Goal: Task Accomplishment & Management: Manage account settings

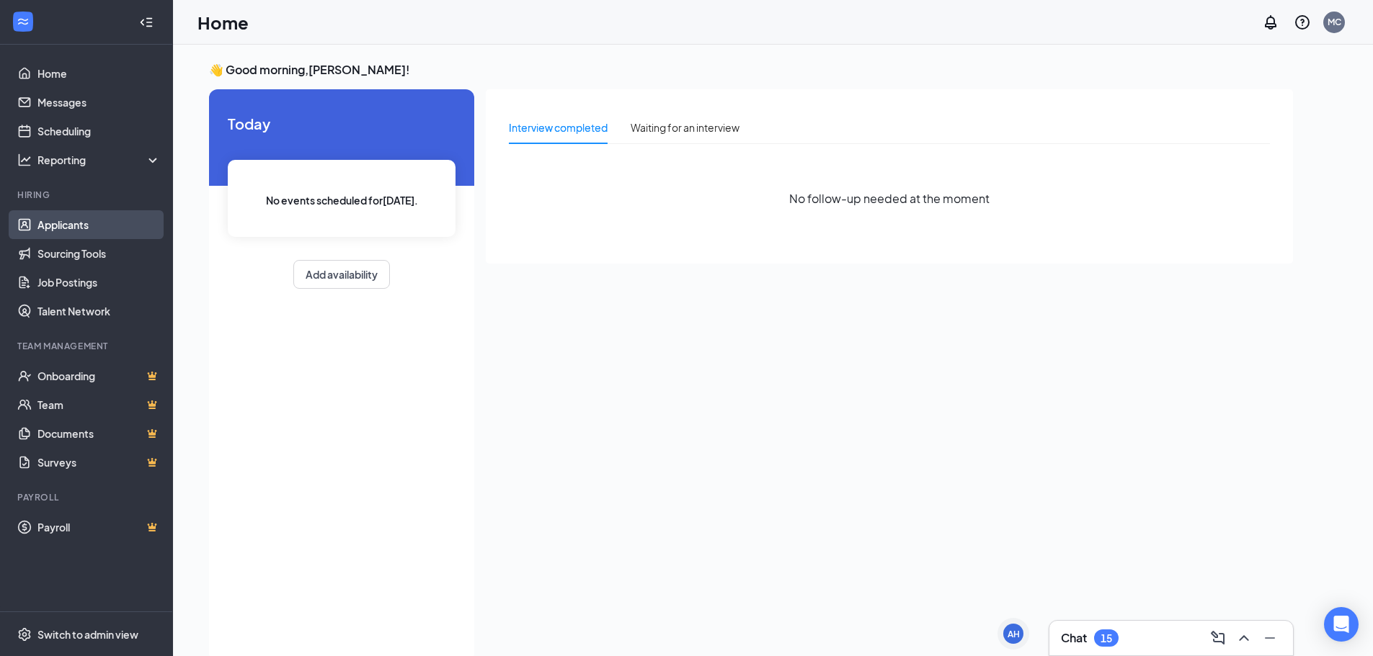
click at [61, 226] on link "Applicants" at bounding box center [98, 224] width 123 height 29
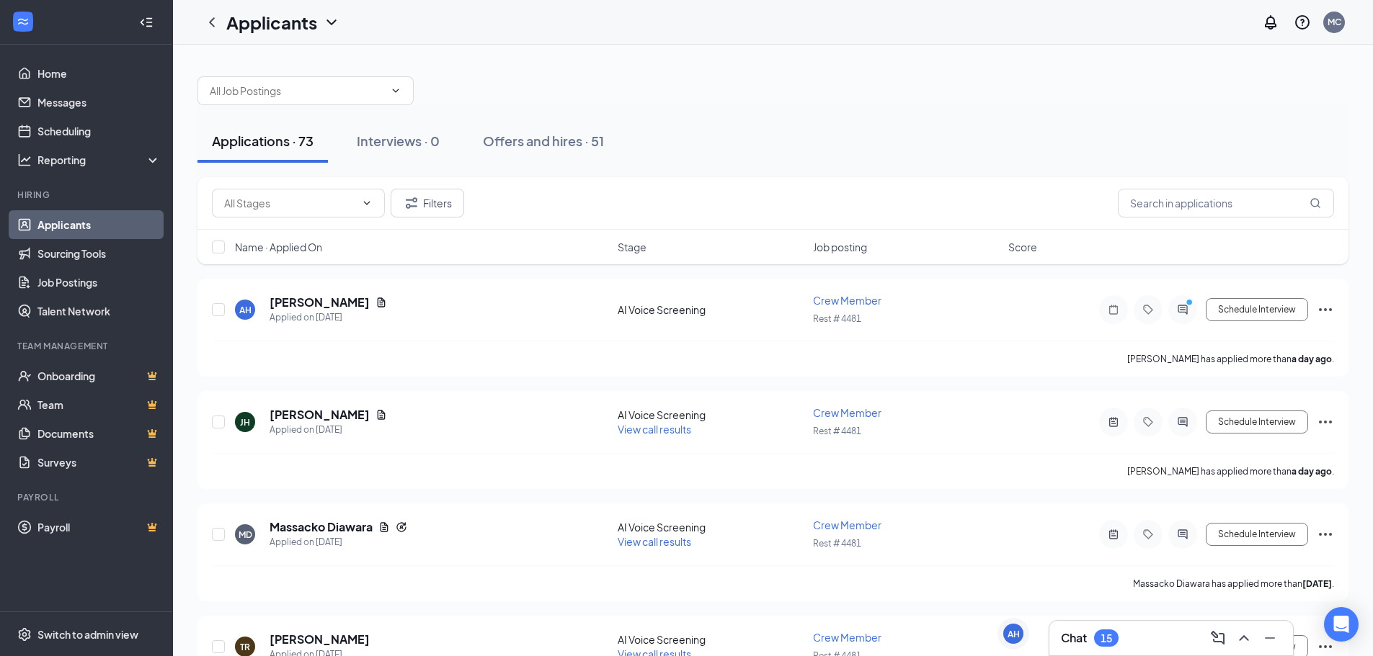
click at [1083, 641] on h3 "Chat" at bounding box center [1074, 638] width 26 height 16
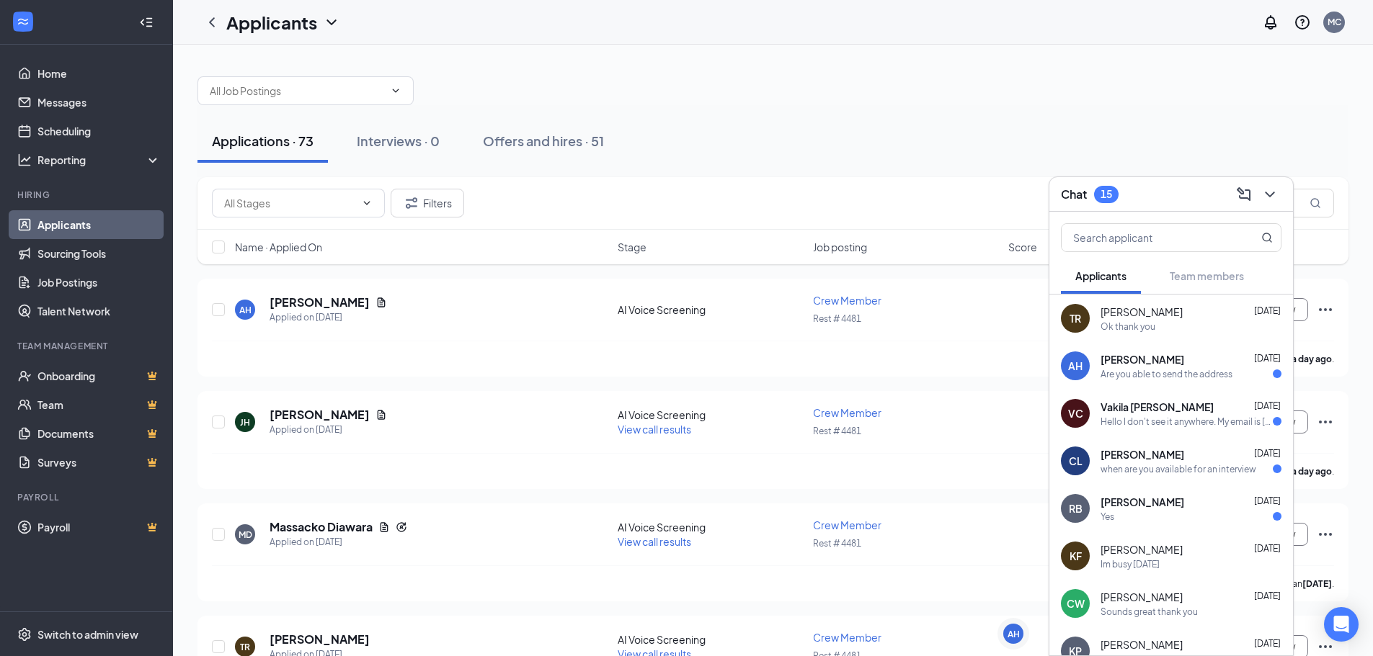
click at [1167, 411] on span "Vakila [PERSON_NAME]" at bounding box center [1156, 407] width 113 height 14
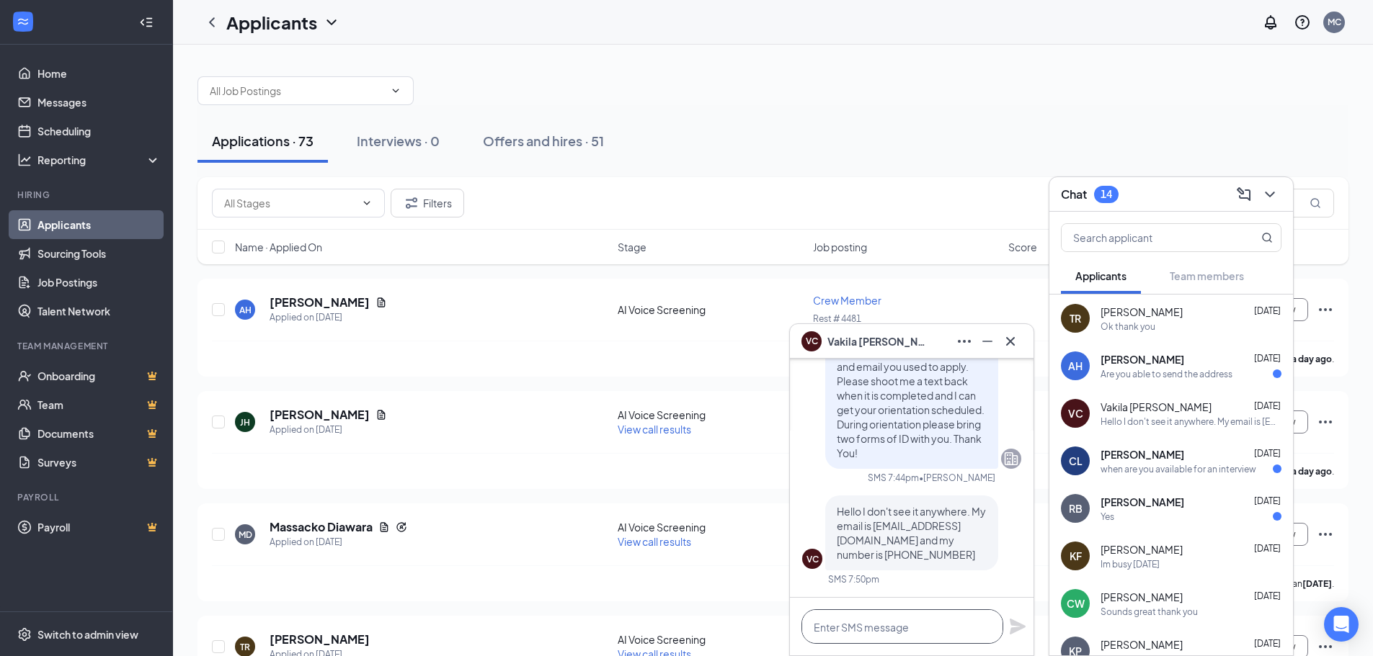
click at [857, 621] on textarea at bounding box center [902, 627] width 202 height 35
type textarea "g"
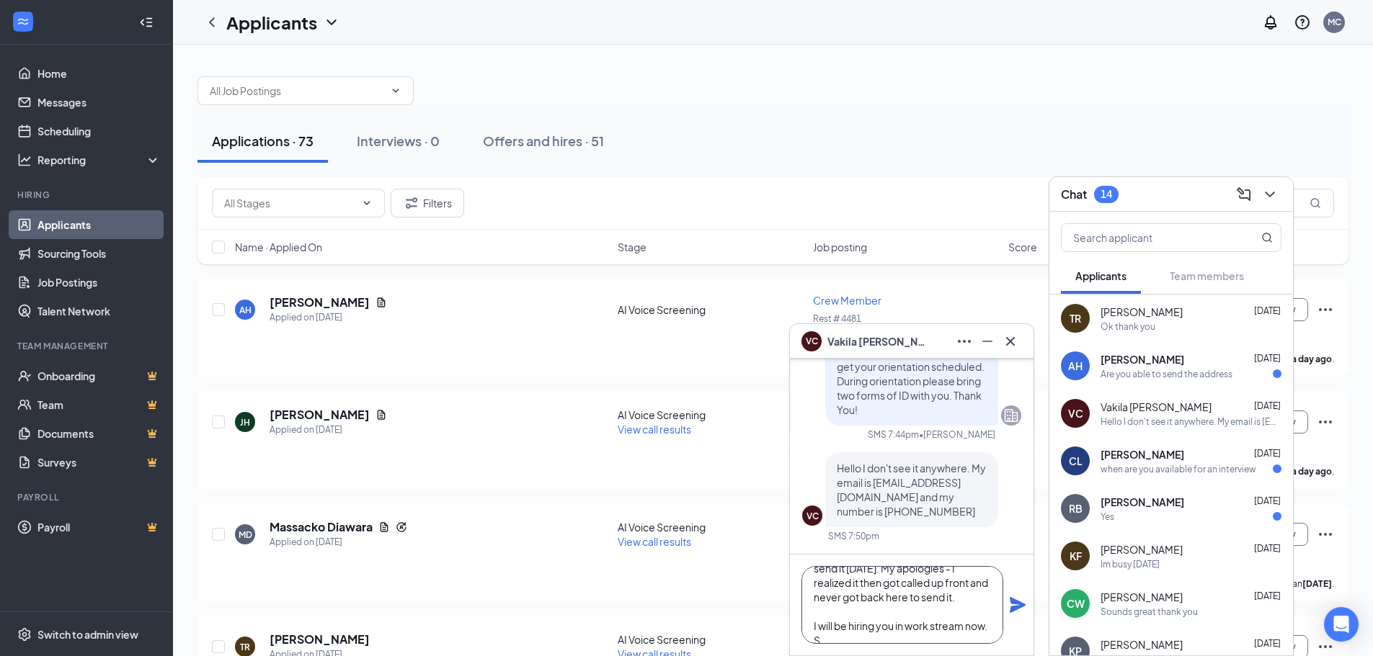
scroll to position [87, 0]
type textarea "that is because apparently i did not send you to hired position in workstream, …"
click at [832, 625] on textarea "that is because apparently i did not send you to hired position in workstream, …" at bounding box center [902, 605] width 202 height 78
type textarea "that is because apparently i did not send you to hired position in workstream, …"
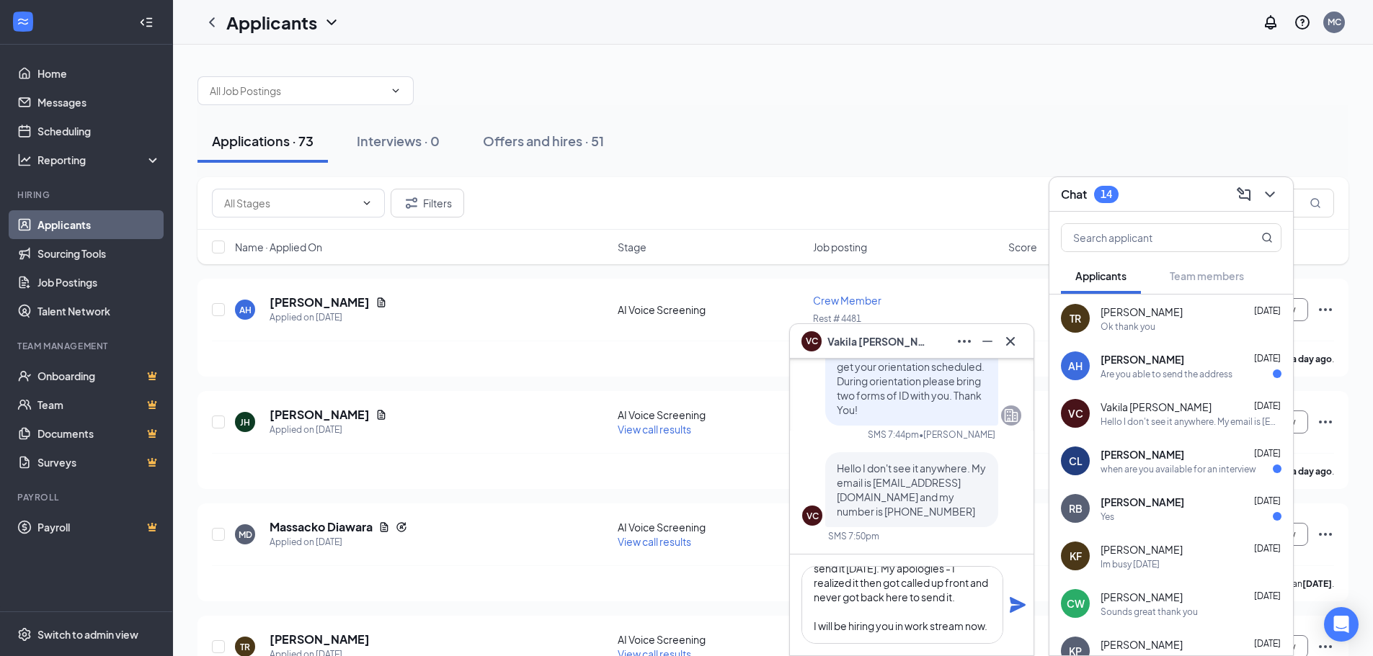
click at [1019, 610] on icon "Plane" at bounding box center [1017, 605] width 17 height 17
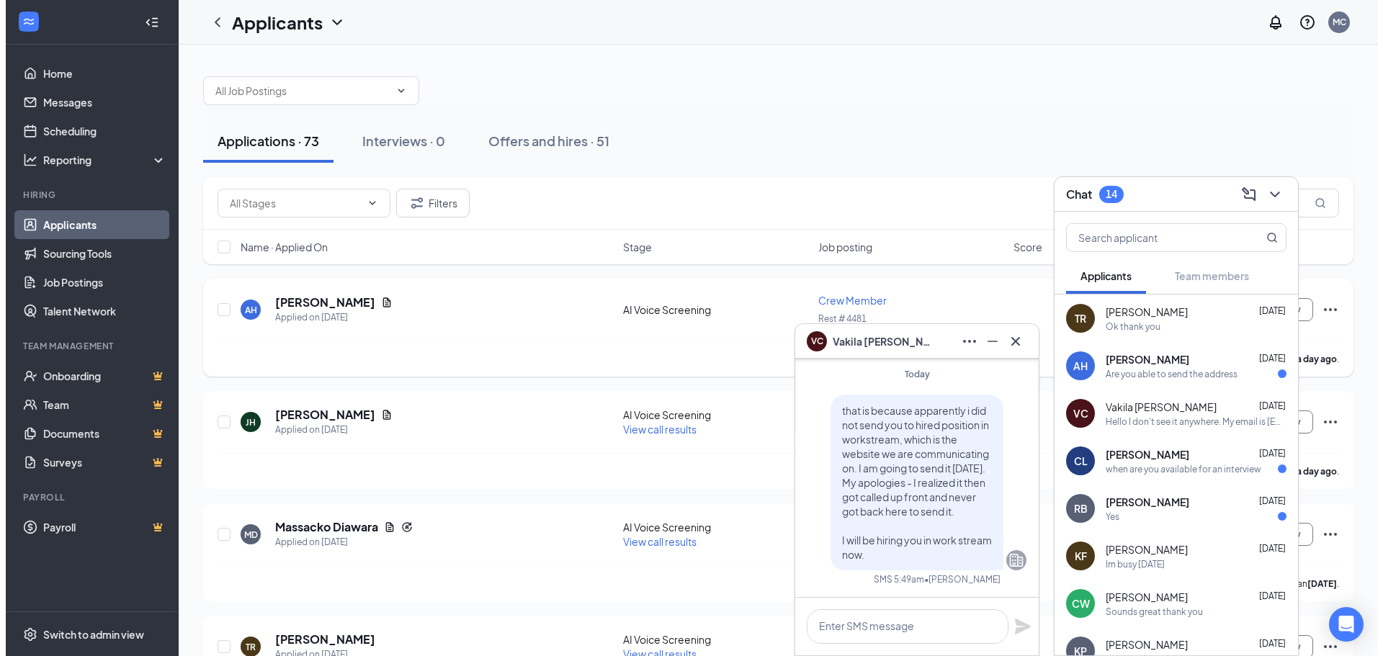
scroll to position [0, 0]
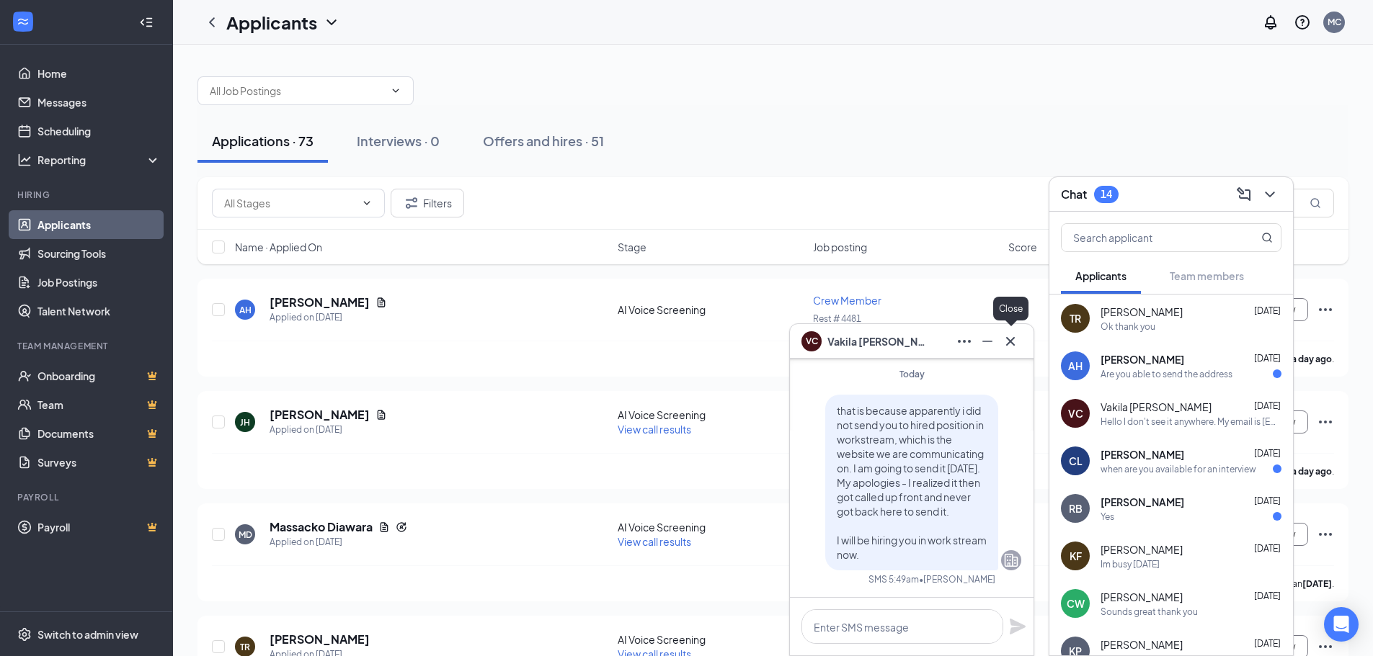
drag, startPoint x: 1007, startPoint y: 342, endPoint x: 999, endPoint y: 342, distance: 7.2
click at [1004, 342] on icon "Cross" at bounding box center [1010, 341] width 17 height 17
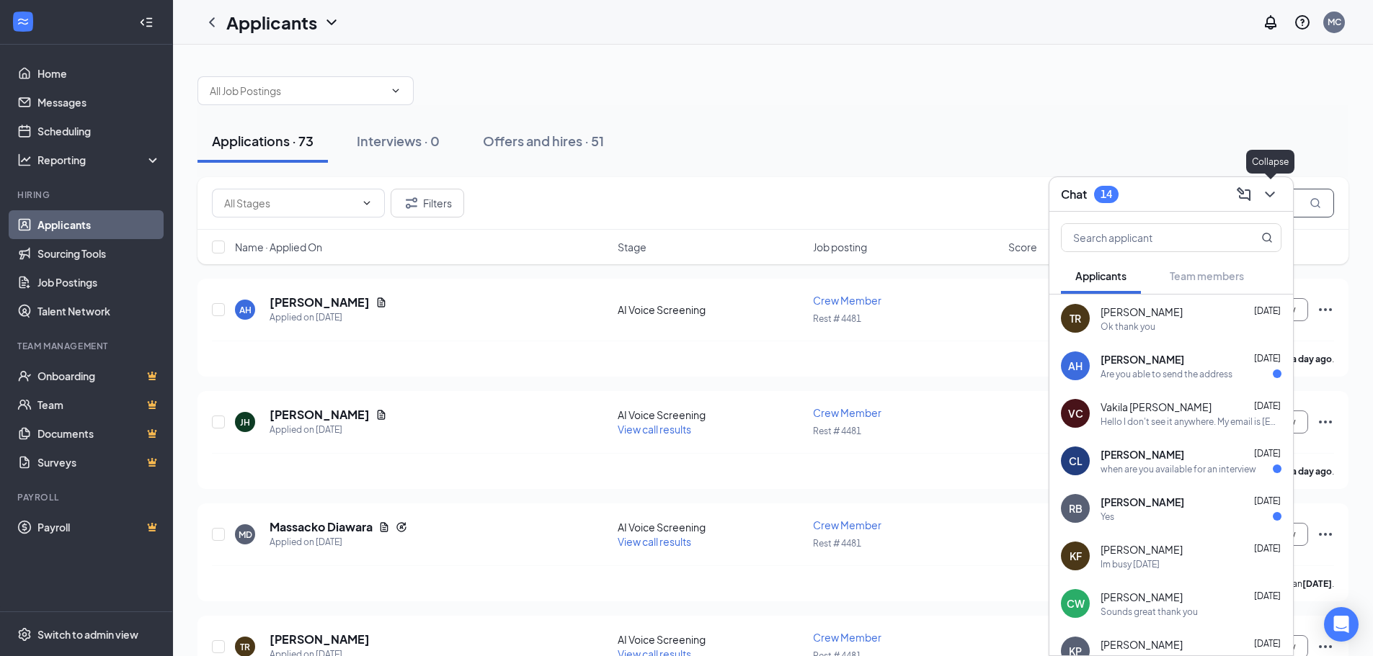
click at [1269, 197] on icon "ChevronDown" at bounding box center [1269, 194] width 17 height 17
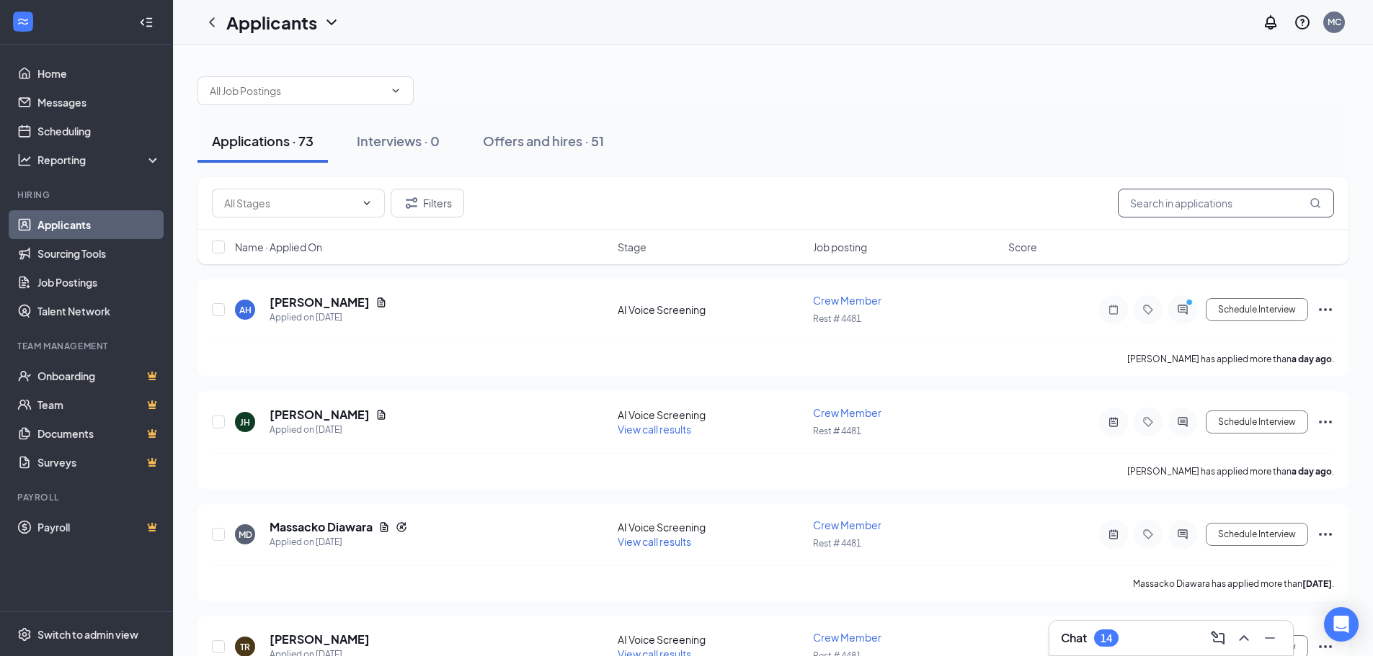
click at [1198, 210] on input "text" at bounding box center [1226, 203] width 216 height 29
type input "vakila"
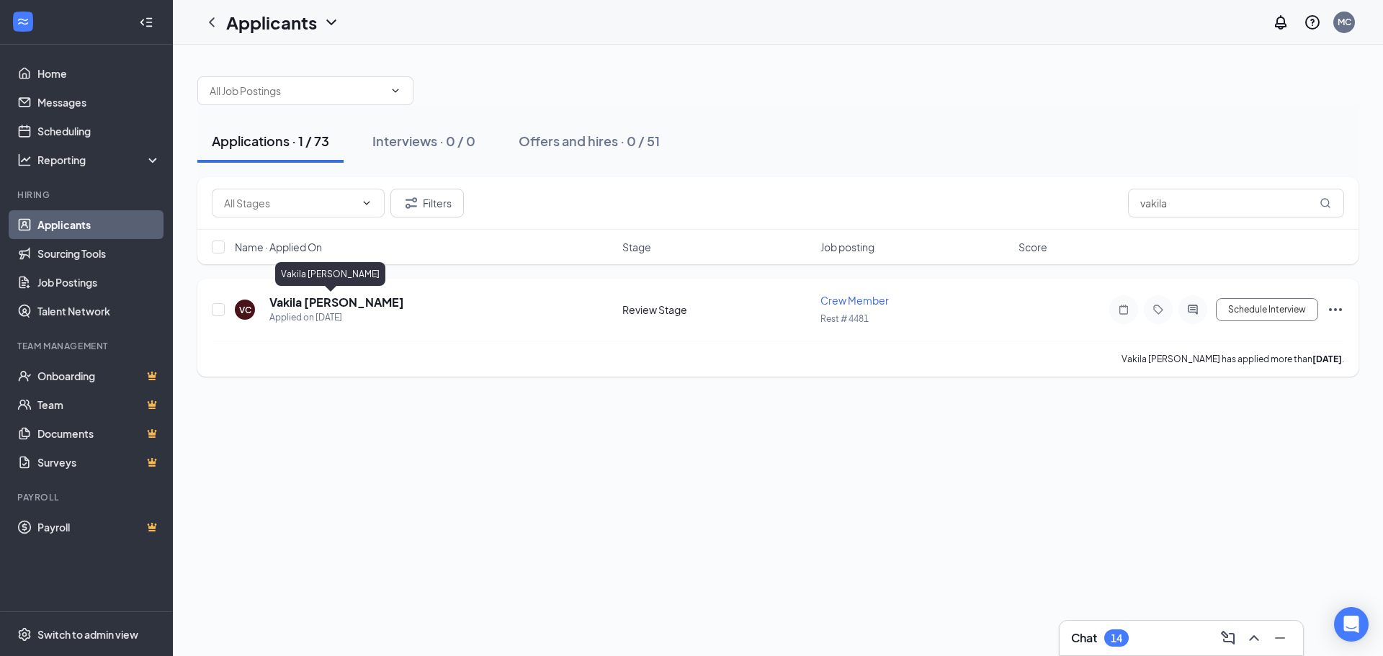
click at [308, 303] on h5 "Vakila [PERSON_NAME]" at bounding box center [336, 303] width 135 height 16
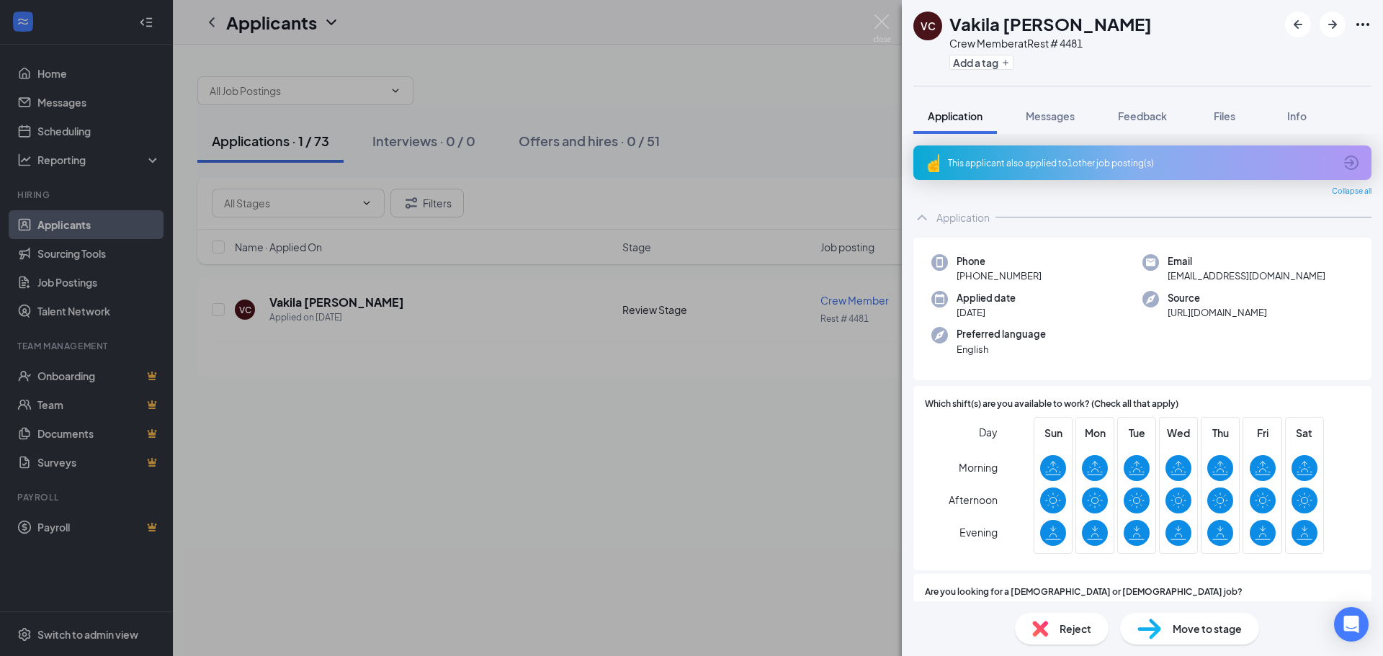
click at [1210, 634] on span "Move to stage" at bounding box center [1207, 629] width 69 height 16
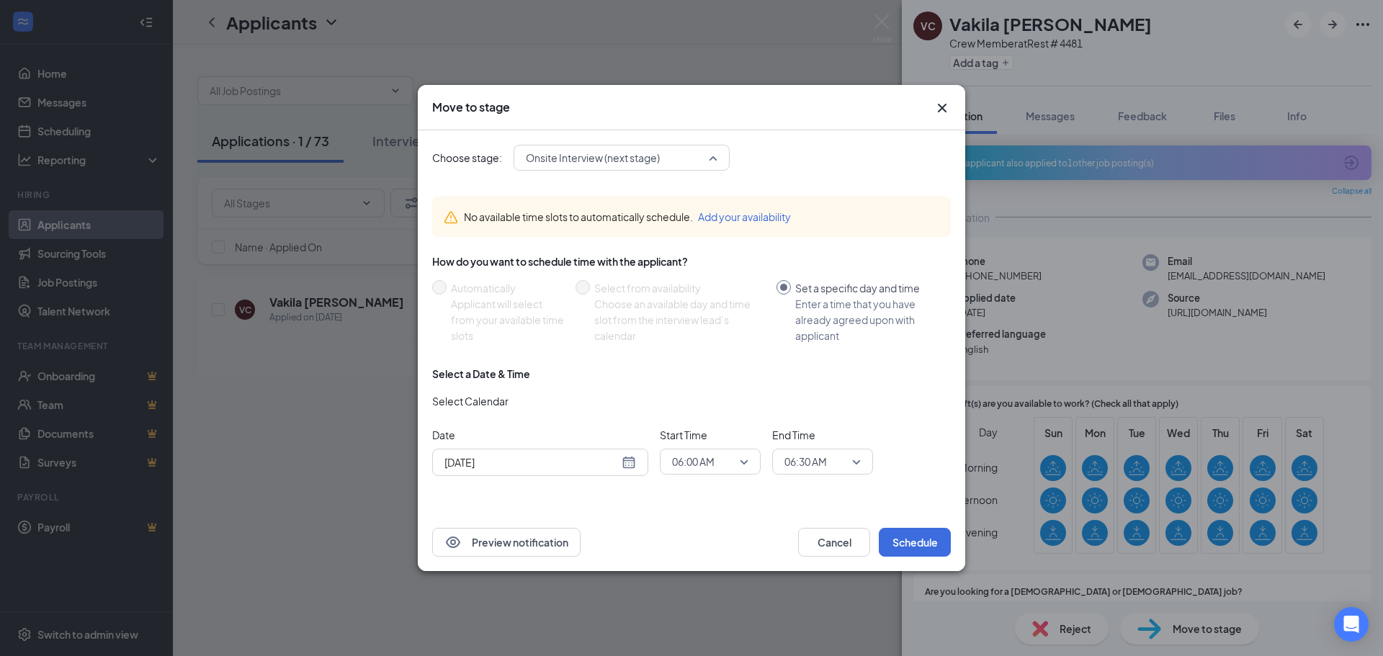
click at [694, 152] on span "Onsite Interview (next stage)" at bounding box center [615, 158] width 179 height 22
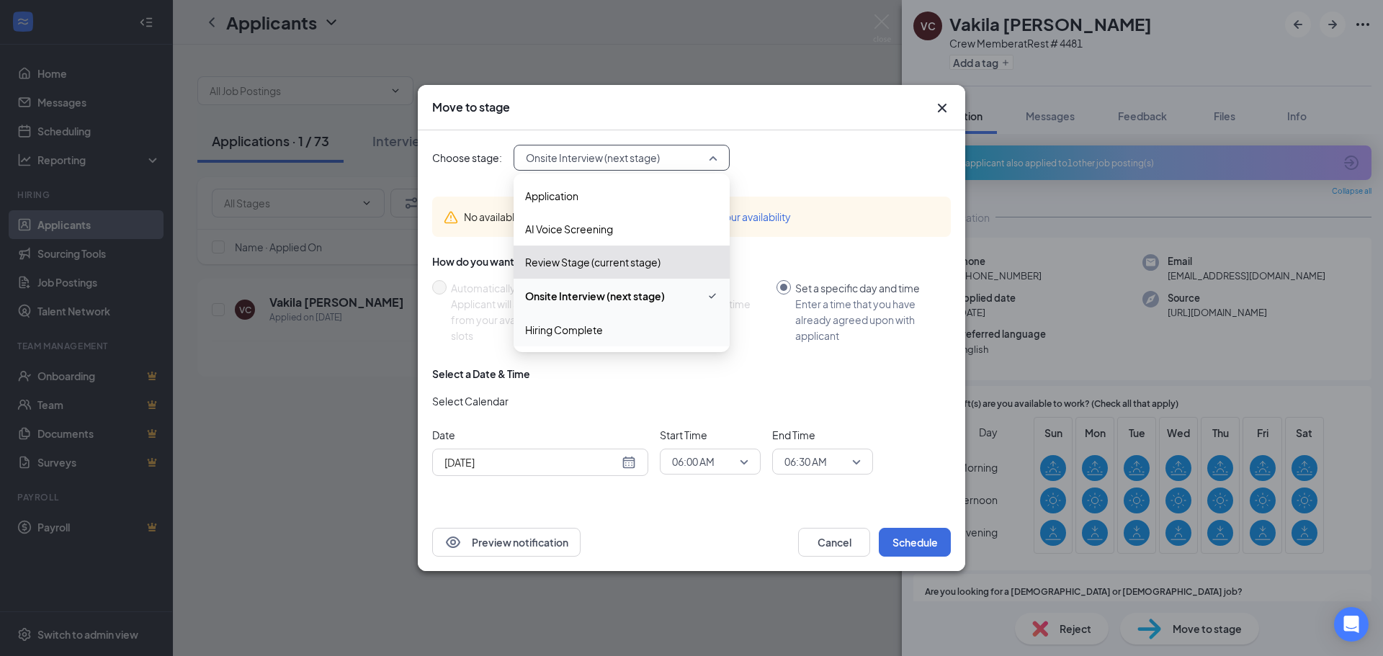
click at [581, 335] on span "Hiring Complete" at bounding box center [564, 330] width 78 height 16
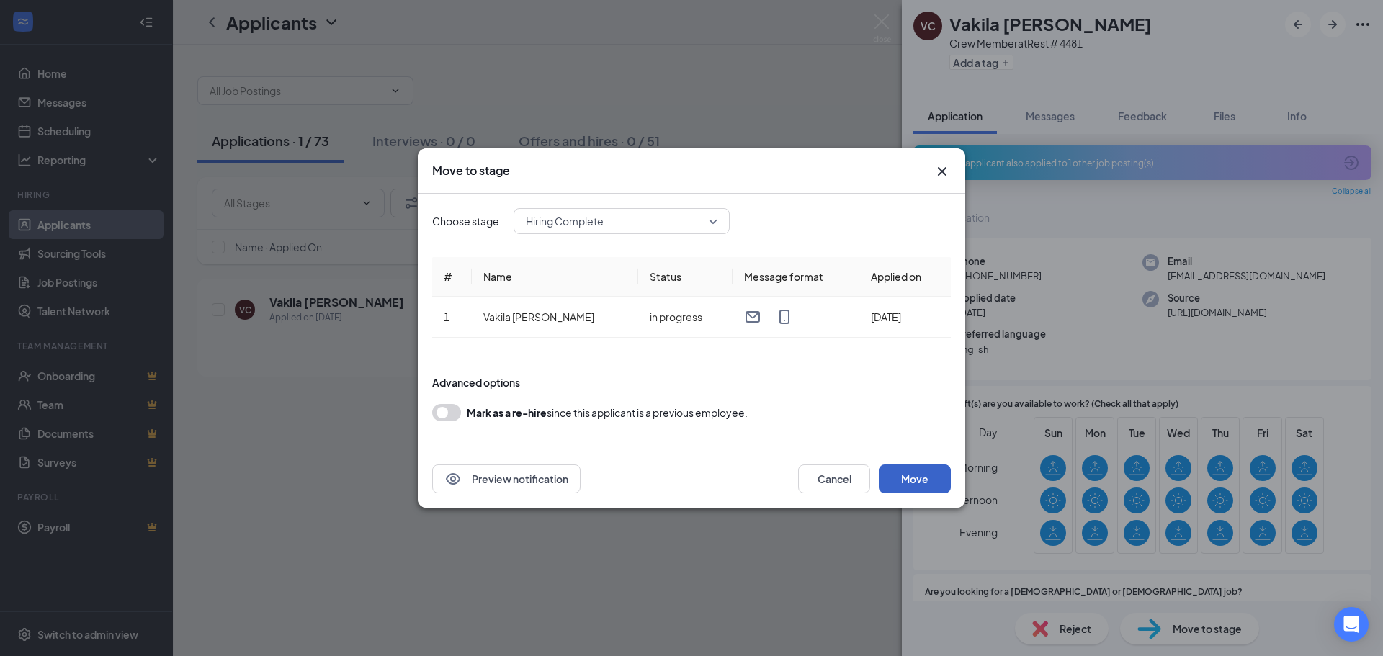
click at [911, 484] on button "Move" at bounding box center [915, 479] width 72 height 29
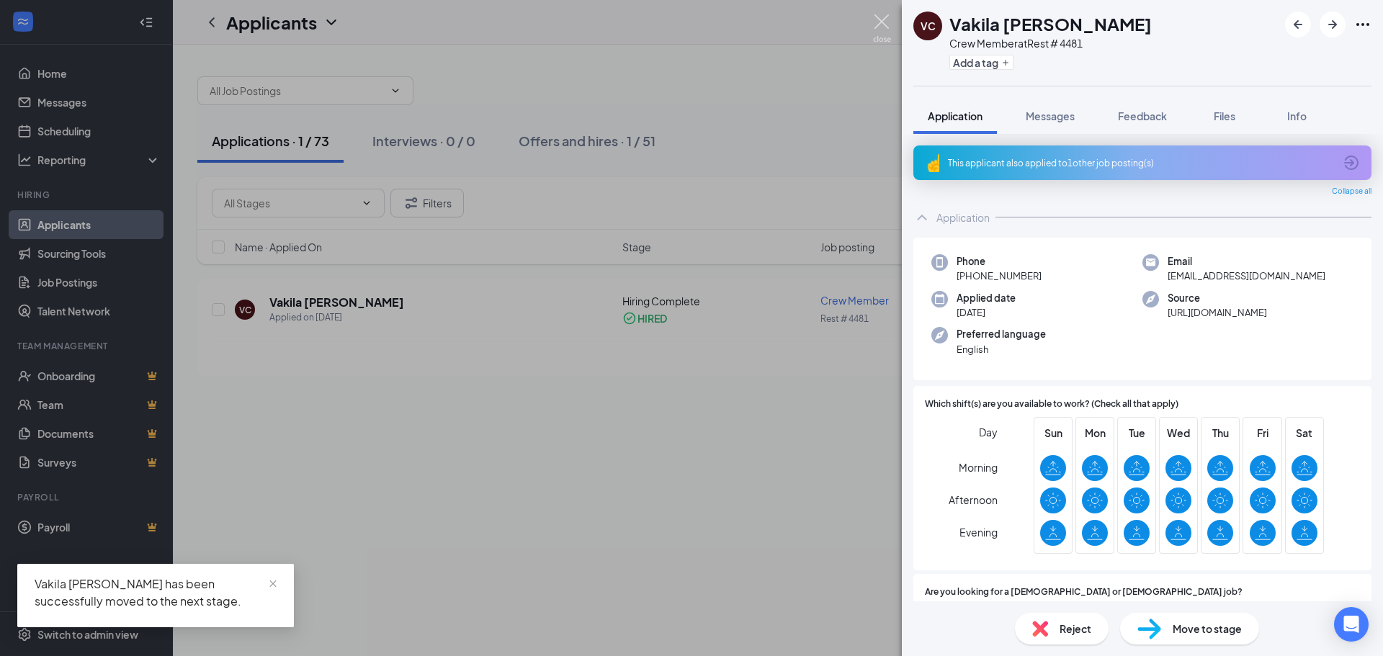
click at [876, 22] on img at bounding box center [882, 28] width 18 height 28
